Goal: Communication & Community: Ask a question

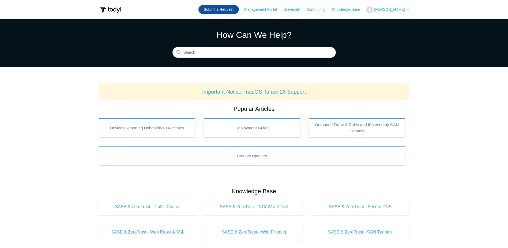
click at [235, 10] on link "Submit a Request" at bounding box center [219, 9] width 40 height 9
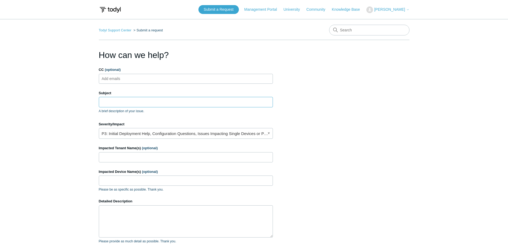
click at [131, 101] on input "Subject" at bounding box center [186, 102] width 174 height 10
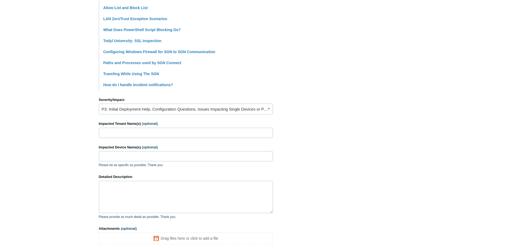
scroll to position [188, 0]
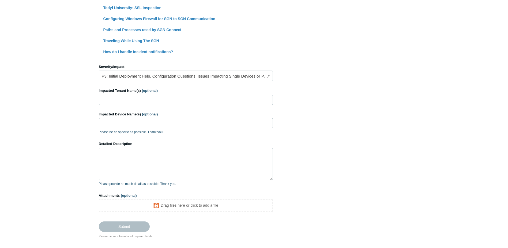
type input "Github blocked?"
click at [128, 80] on link "P3: Initial Deployment Help, Configuration Questions, Issues Impacting Single D…" at bounding box center [186, 75] width 174 height 11
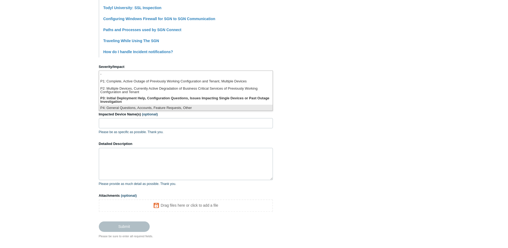
scroll to position [1, 0]
click at [128, 106] on li "P4: General Questions, Accounts, Feature Requests, Other" at bounding box center [186, 106] width 174 height 7
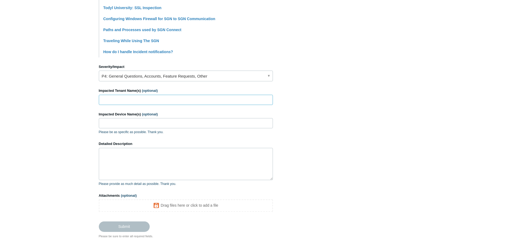
click at [121, 102] on input "Impacted Tenant Name(s) (optional)" at bounding box center [186, 100] width 174 height 10
type input "itfirm.com"
click at [131, 152] on textarea "Detailed Description" at bounding box center [186, 164] width 174 height 32
click at [147, 155] on textarea "How is github malious" at bounding box center [186, 164] width 174 height 32
drag, startPoint x: 144, startPoint y: 154, endPoint x: 126, endPoint y: 153, distance: 18.0
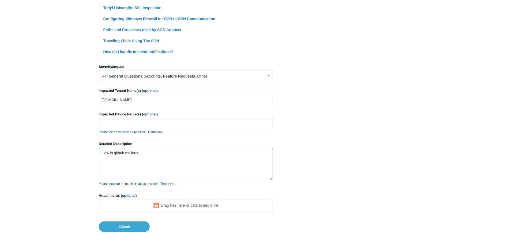
click at [126, 153] on textarea "How is github malious" at bounding box center [186, 164] width 174 height 32
paste textarea "cious"
click at [174, 152] on textarea "How is github malicious? Seriously man" at bounding box center [186, 164] width 174 height 32
type textarea "How is github malicious?"
click at [139, 229] on input "Submit" at bounding box center [124, 226] width 51 height 11
